Goal: Task Accomplishment & Management: Manage account settings

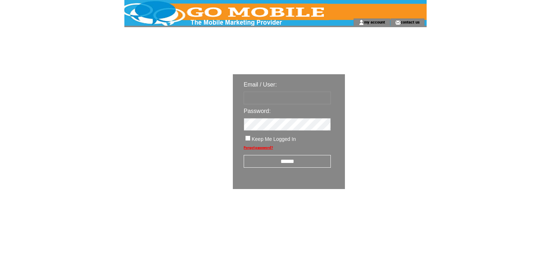
type input "********"
click at [277, 158] on input "******" at bounding box center [287, 161] width 87 height 13
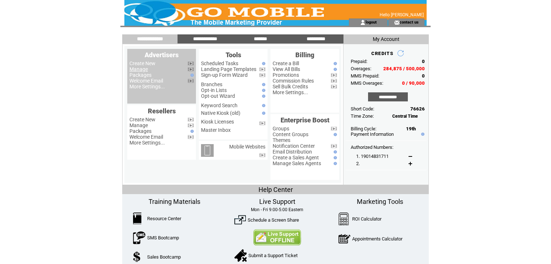
click at [142, 69] on link "Manage" at bounding box center [138, 69] width 18 height 6
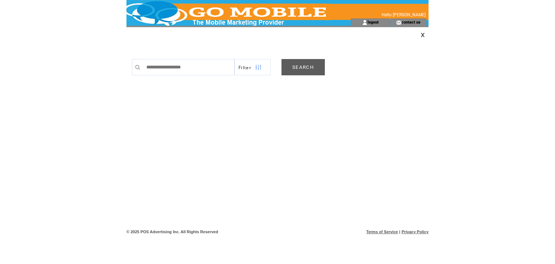
click at [311, 69] on link "SEARCH" at bounding box center [303, 67] width 43 height 16
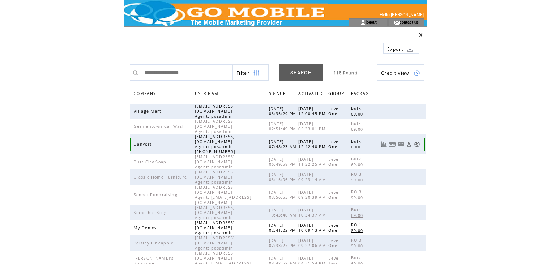
click at [419, 141] on link at bounding box center [417, 144] width 6 height 6
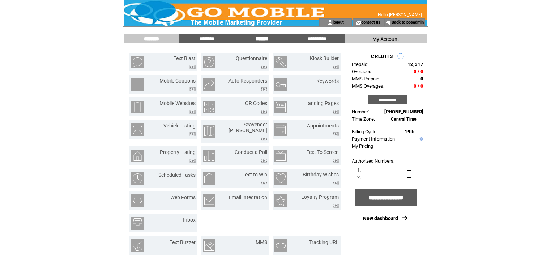
click at [264, 39] on input "*******" at bounding box center [262, 39] width 54 height 6
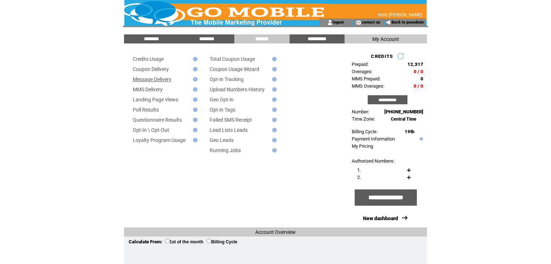
click at [170, 79] on link "Message Delivery" at bounding box center [152, 79] width 39 height 6
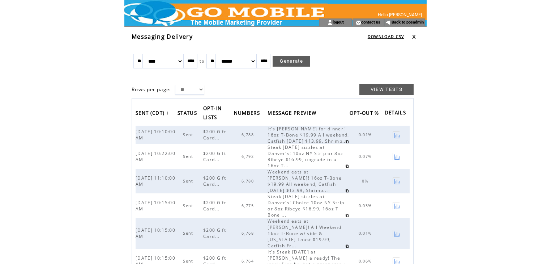
click at [414, 36] on link at bounding box center [414, 36] width 4 height 5
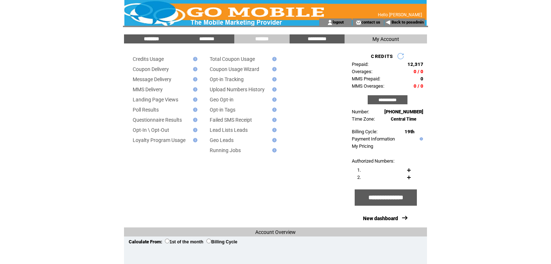
click at [150, 39] on input "********" at bounding box center [151, 39] width 54 height 6
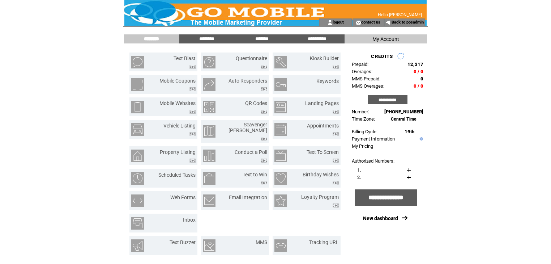
click at [401, 20] on link "Back to posadmin" at bounding box center [408, 22] width 32 height 5
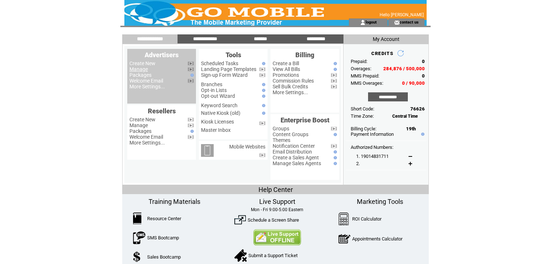
click at [142, 71] on link "Manage" at bounding box center [138, 69] width 18 height 6
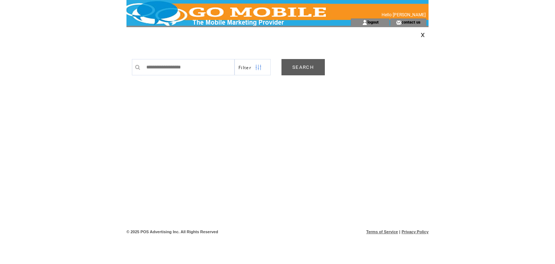
click at [302, 68] on link "SEARCH" at bounding box center [303, 67] width 43 height 16
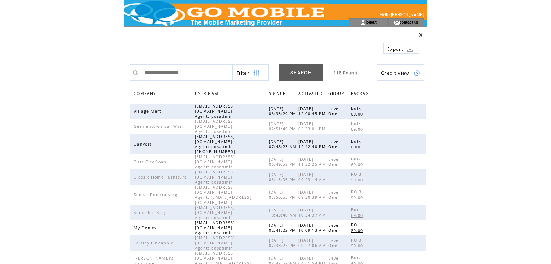
click at [149, 93] on span "COMPANY" at bounding box center [146, 94] width 24 height 10
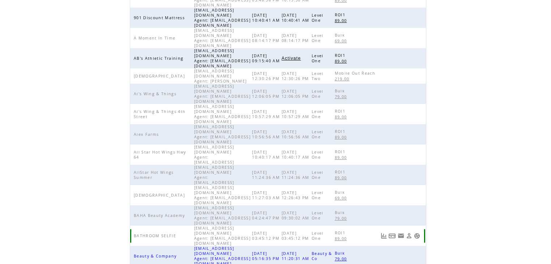
scroll to position [167, 0]
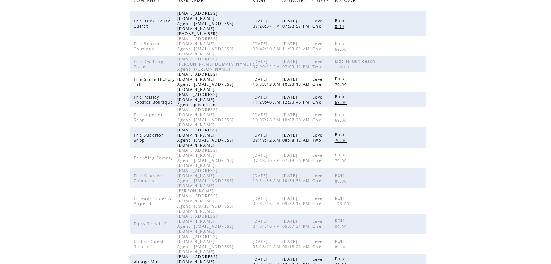
scroll to position [80, 0]
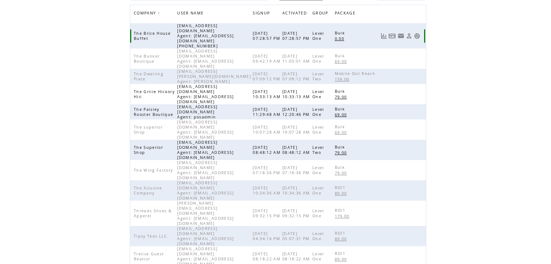
click at [416, 33] on link at bounding box center [417, 36] width 6 height 6
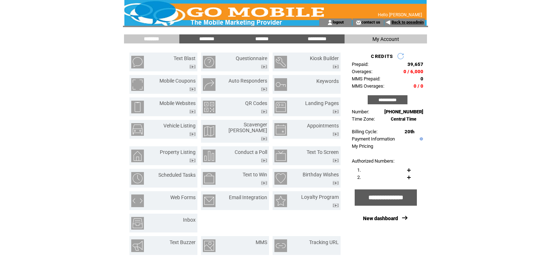
click at [405, 24] on link "Back to posadmin" at bounding box center [408, 22] width 32 height 5
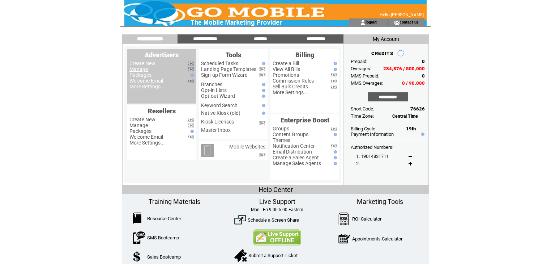
click at [142, 72] on link "Manage" at bounding box center [138, 69] width 18 height 6
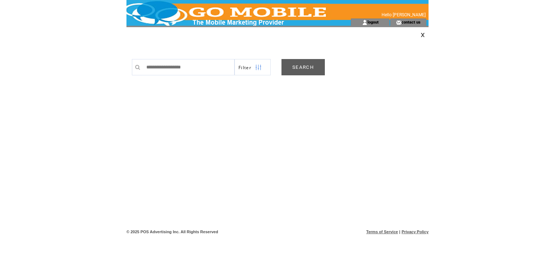
click at [308, 66] on link "SEARCH" at bounding box center [303, 67] width 43 height 16
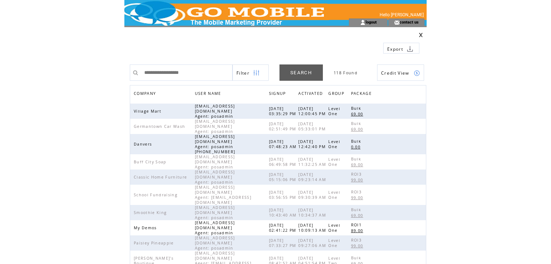
click at [148, 94] on span "COMPANY" at bounding box center [146, 94] width 24 height 10
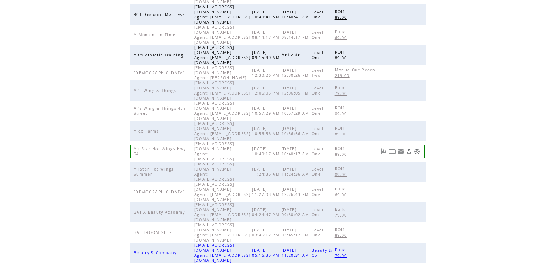
scroll to position [167, 0]
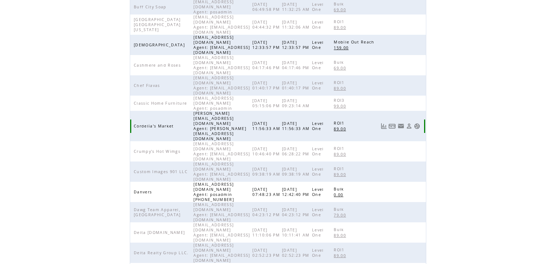
click at [420, 123] on link at bounding box center [417, 126] width 6 height 6
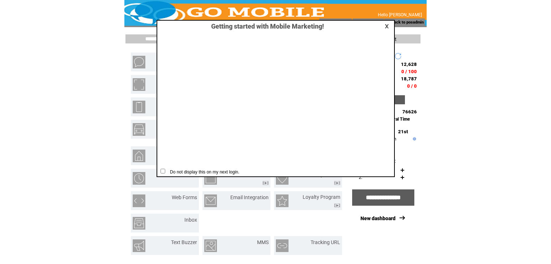
click at [389, 27] on link at bounding box center [388, 26] width 7 height 5
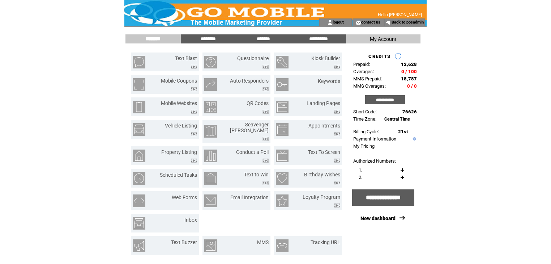
click at [157, 39] on input "********" at bounding box center [153, 39] width 54 height 6
click at [191, 58] on link "Text Blast" at bounding box center [186, 58] width 22 height 6
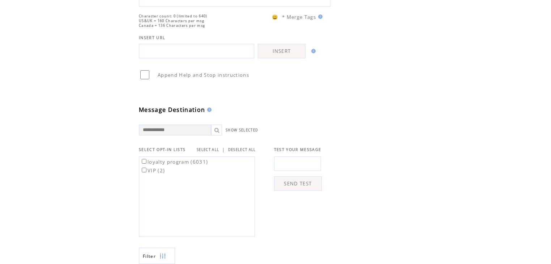
scroll to position [116, 0]
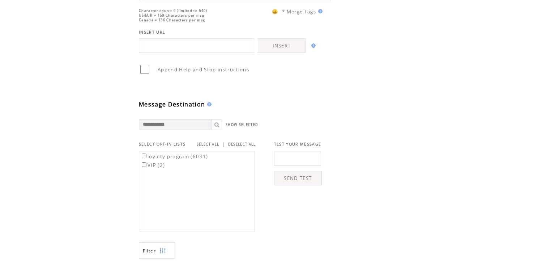
click at [213, 146] on link "SELECT ALL" at bounding box center [208, 144] width 22 height 5
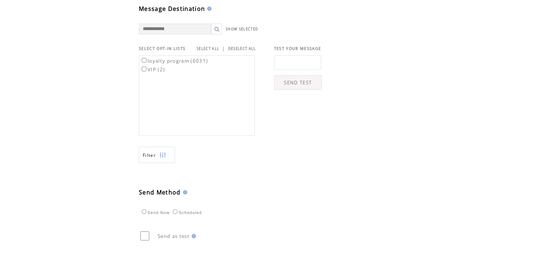
scroll to position [231, 0]
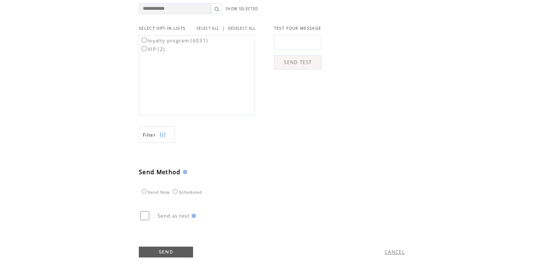
click at [165, 142] on img at bounding box center [162, 135] width 7 height 16
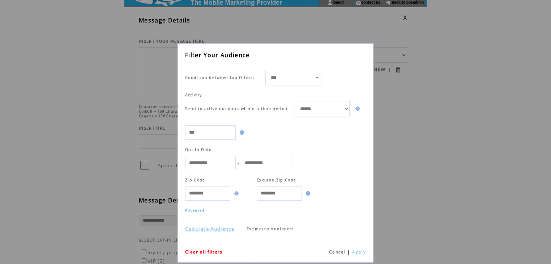
scroll to position [29, 0]
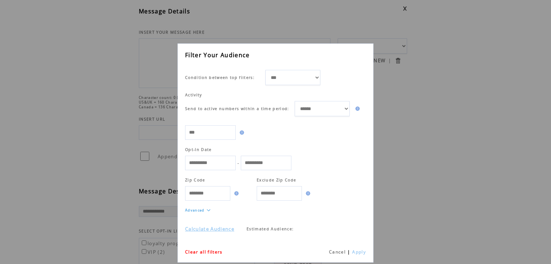
click at [231, 229] on link "Calculate Audience" at bounding box center [209, 228] width 49 height 7
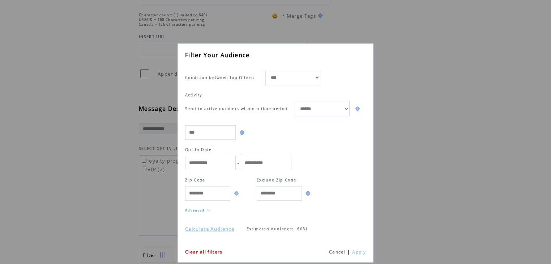
scroll to position [116, 0]
click at [335, 250] on link "Cancel" at bounding box center [337, 251] width 17 height 6
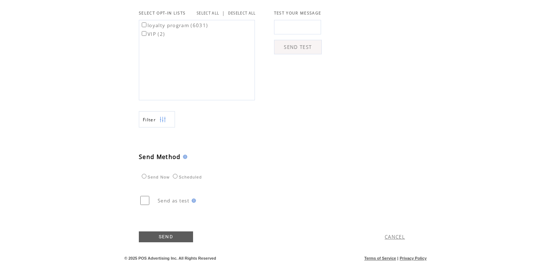
scroll to position [256, 0]
click at [392, 238] on link "CANCEL" at bounding box center [395, 236] width 20 height 7
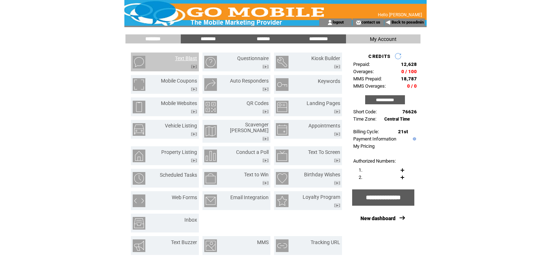
click at [181, 55] on link "Text Blast" at bounding box center [186, 58] width 22 height 6
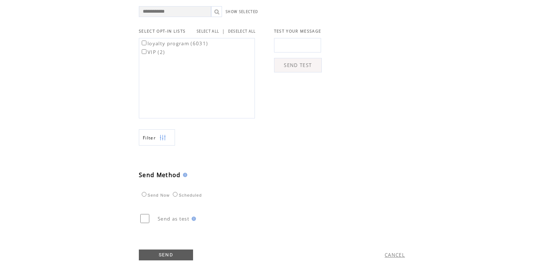
scroll to position [231, 0]
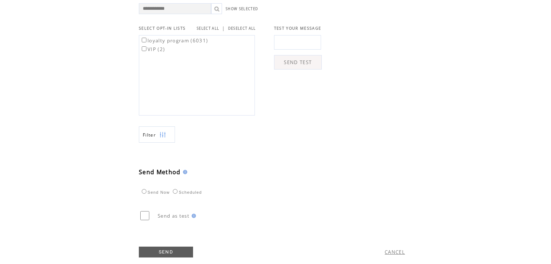
click at [161, 143] on img at bounding box center [162, 135] width 7 height 16
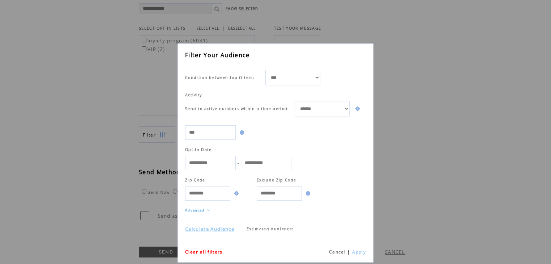
scroll to position [0, 0]
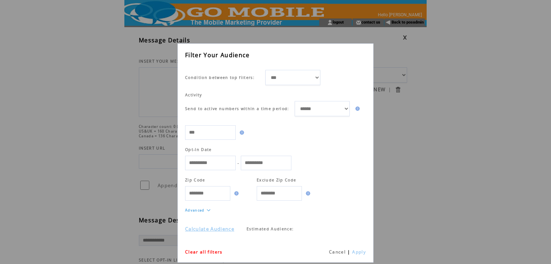
click at [225, 228] on link "Calculate Audience" at bounding box center [209, 228] width 49 height 7
click at [338, 252] on link "Cancel" at bounding box center [337, 251] width 17 height 6
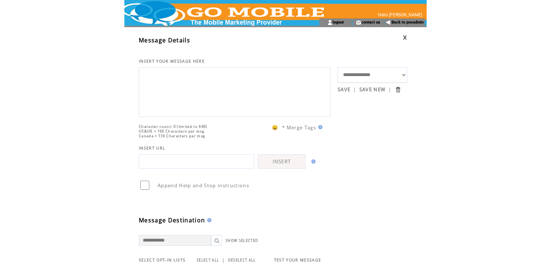
click at [405, 38] on link at bounding box center [405, 37] width 4 height 5
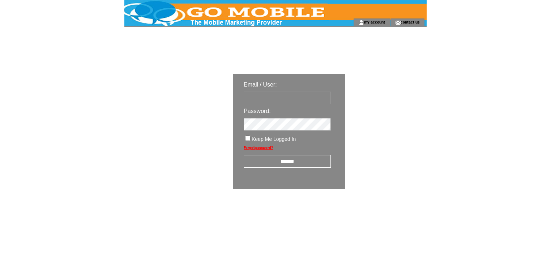
type input "********"
click at [286, 160] on input "******" at bounding box center [287, 161] width 87 height 13
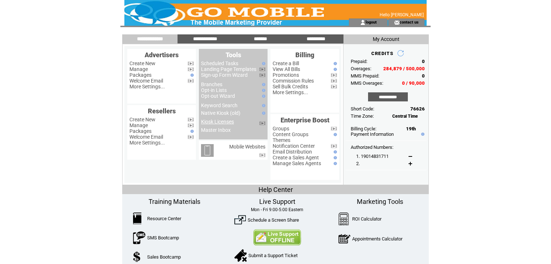
click at [222, 124] on link "Kiosk Licenses" at bounding box center [217, 122] width 33 height 6
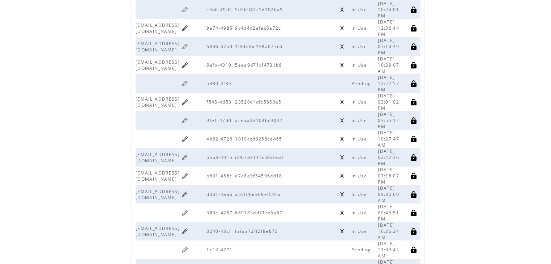
scroll to position [87, 0]
click at [188, 190] on link at bounding box center [185, 193] width 7 height 7
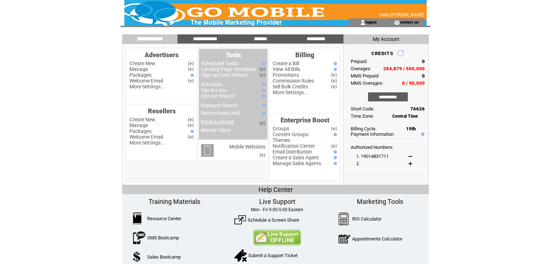
click at [221, 122] on link "Kiosk Licenses" at bounding box center [217, 122] width 33 height 6
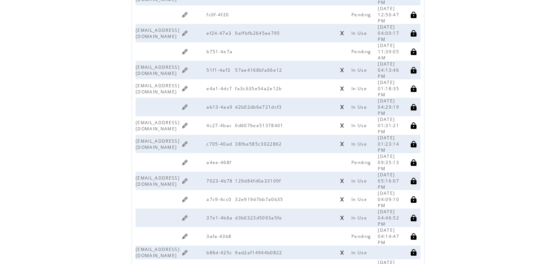
scroll to position [405, 0]
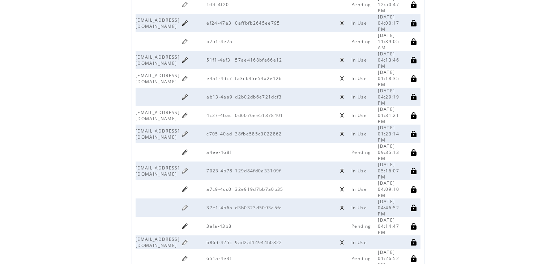
click at [188, 239] on link at bounding box center [185, 242] width 7 height 7
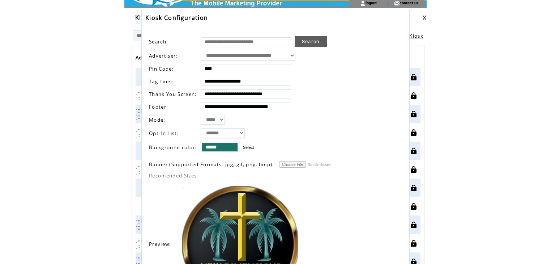
scroll to position [0, 0]
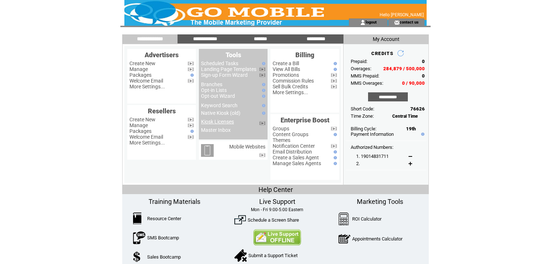
click at [231, 123] on link "Kiosk Licenses" at bounding box center [217, 122] width 33 height 6
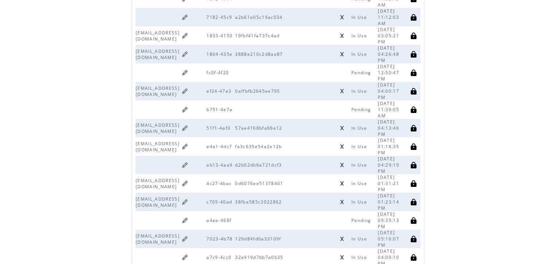
scroll to position [347, 0]
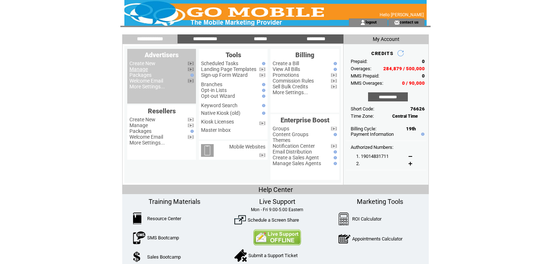
click at [145, 71] on link "Manage" at bounding box center [138, 69] width 18 height 6
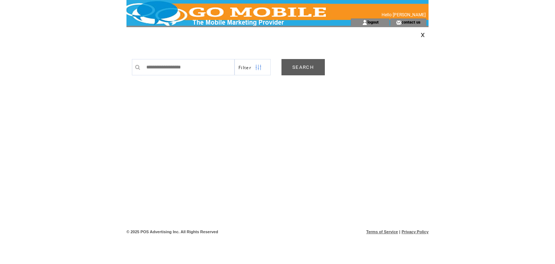
click at [304, 65] on link "SEARCH" at bounding box center [303, 67] width 43 height 16
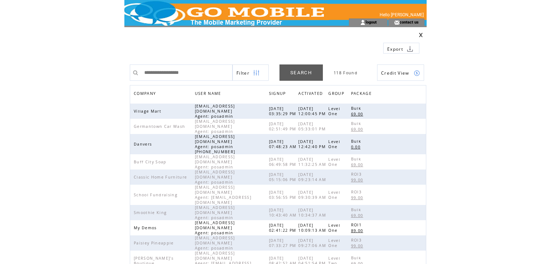
click at [142, 92] on span "COMPANY" at bounding box center [146, 94] width 24 height 10
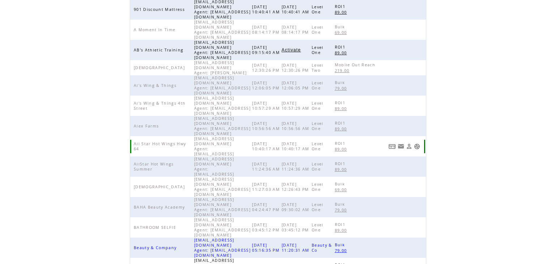
scroll to position [167, 0]
